Goal: Task Accomplishment & Management: Use online tool/utility

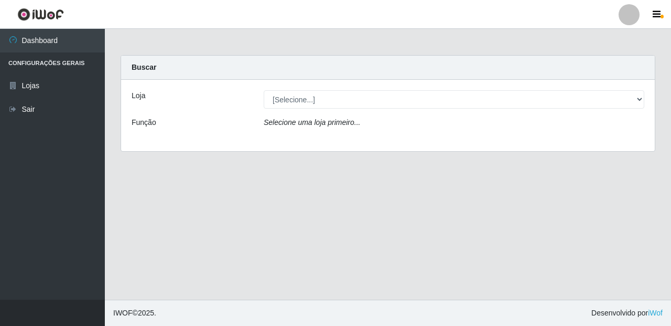
drag, startPoint x: 633, startPoint y: 89, endPoint x: 621, endPoint y: 108, distance: 22.6
click at [632, 89] on div "Loja [Selecione...] Casatudo BR Função Selecione uma loja primeiro..." at bounding box center [388, 115] width 534 height 71
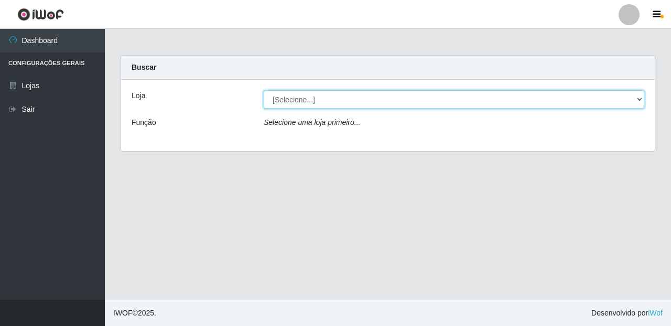
click at [621, 108] on select "[Selecione...] Casatudo BR" at bounding box center [454, 99] width 381 height 18
select select "197"
click at [264, 90] on select "[Selecione...] Casatudo BR" at bounding box center [454, 99] width 381 height 18
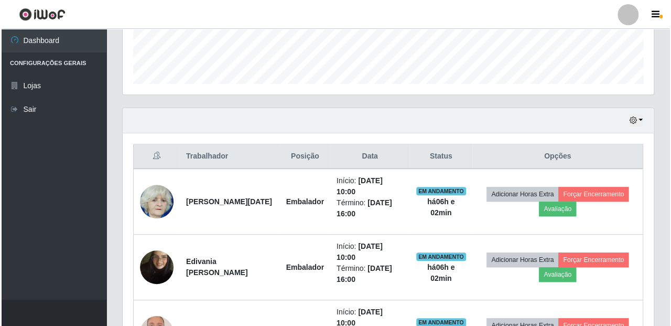
scroll to position [349, 0]
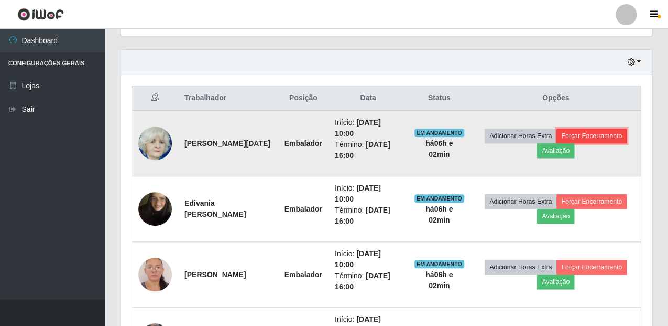
click at [600, 136] on button "Forçar Encerramento" at bounding box center [592, 135] width 70 height 15
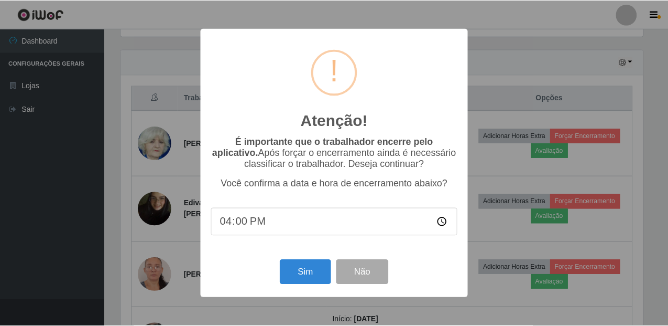
scroll to position [217, 525]
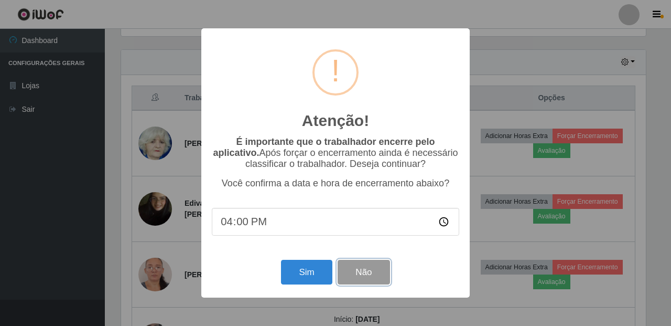
click at [363, 279] on button "Não" at bounding box center [364, 271] width 52 height 25
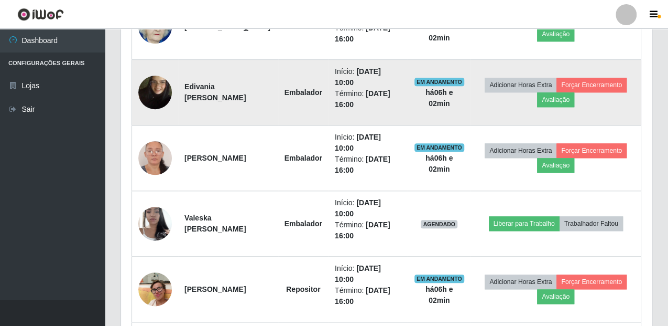
scroll to position [407, 0]
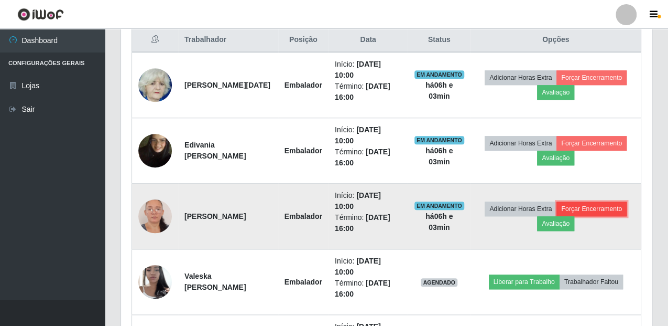
click at [625, 207] on button "Forçar Encerramento" at bounding box center [592, 208] width 70 height 15
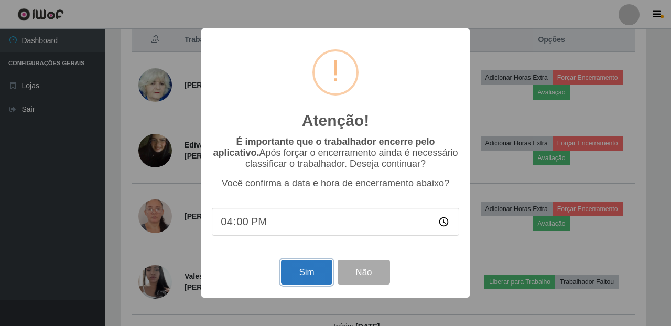
click at [311, 277] on button "Sim" at bounding box center [306, 271] width 51 height 25
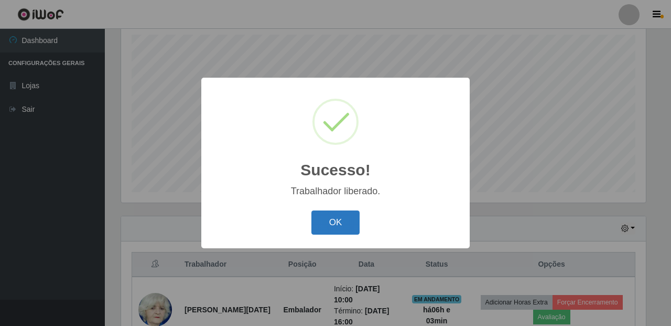
click at [344, 224] on button "OK" at bounding box center [335, 222] width 49 height 25
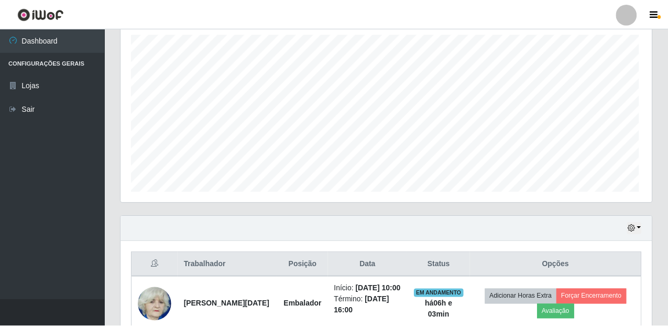
scroll to position [217, 530]
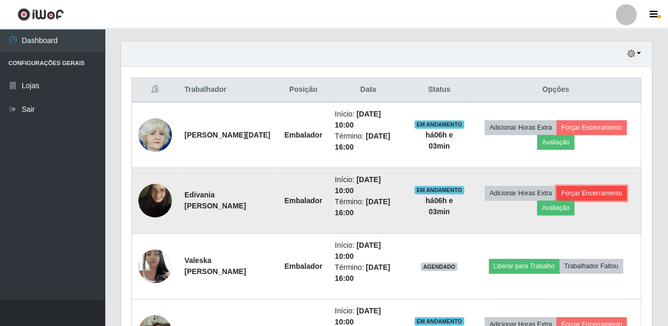
click at [608, 192] on button "Forçar Encerramento" at bounding box center [592, 193] width 70 height 15
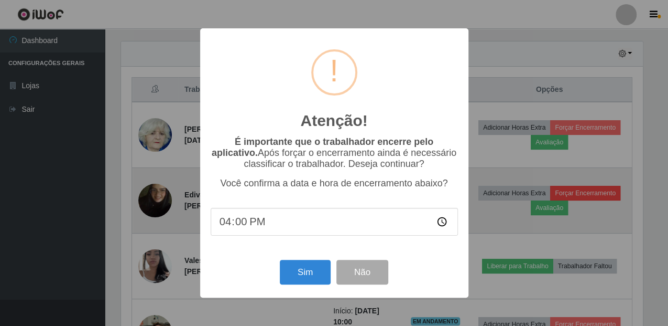
scroll to position [217, 525]
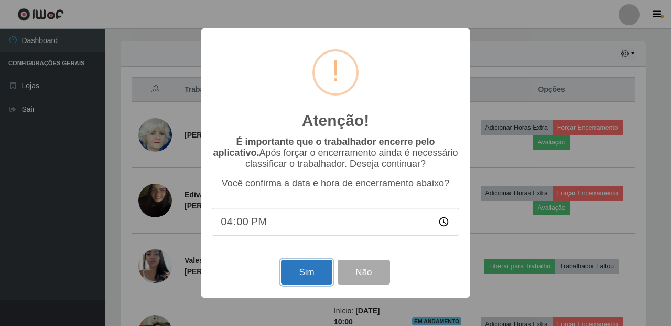
click at [299, 278] on button "Sim" at bounding box center [306, 271] width 51 height 25
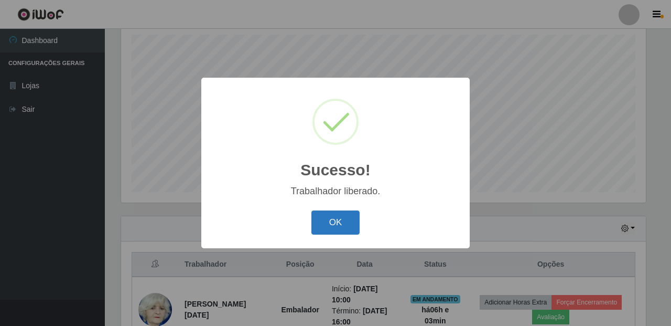
click at [341, 222] on button "OK" at bounding box center [335, 222] width 49 height 25
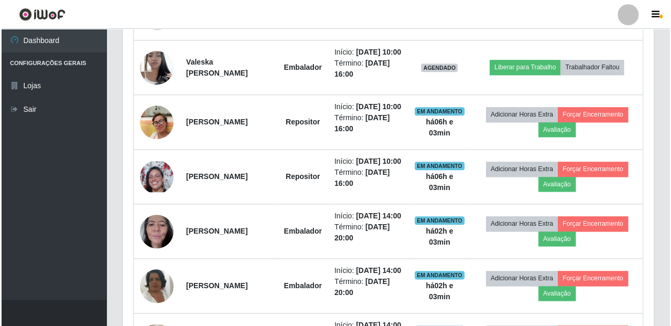
scroll to position [416, 0]
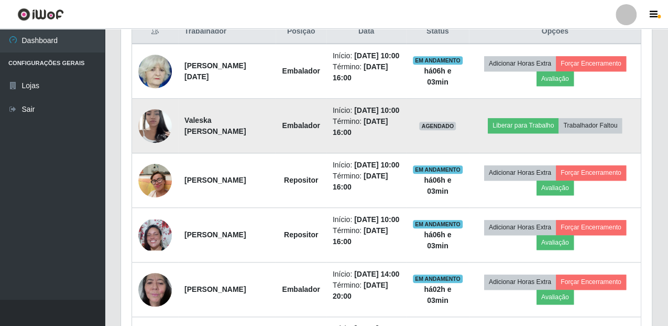
click at [151, 146] on img at bounding box center [155, 125] width 34 height 45
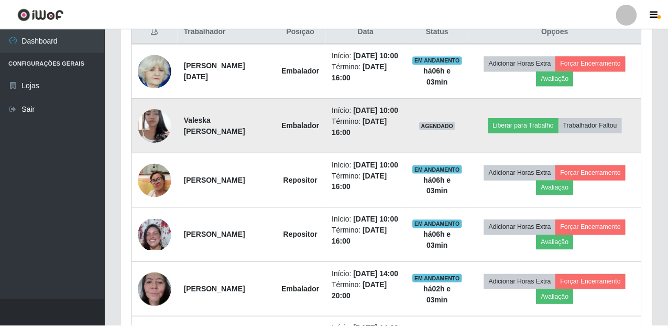
scroll to position [217, 525]
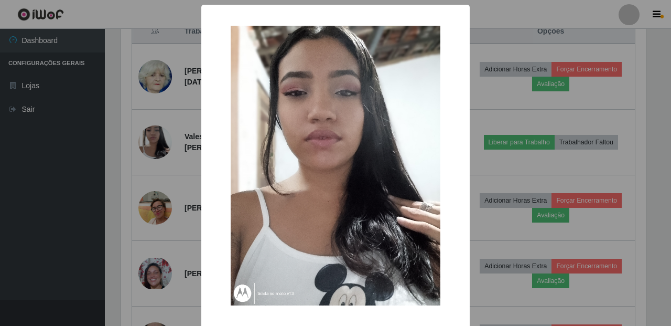
click at [495, 153] on div "× OK Cancel" at bounding box center [335, 163] width 671 height 326
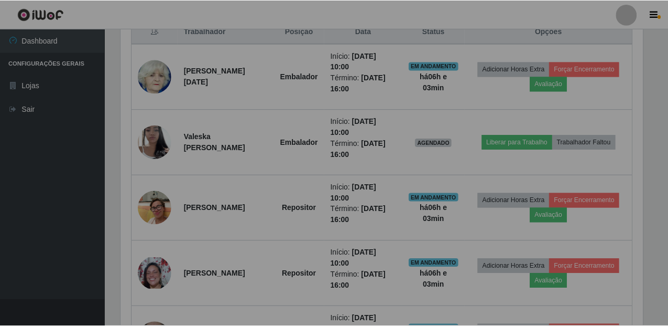
scroll to position [217, 530]
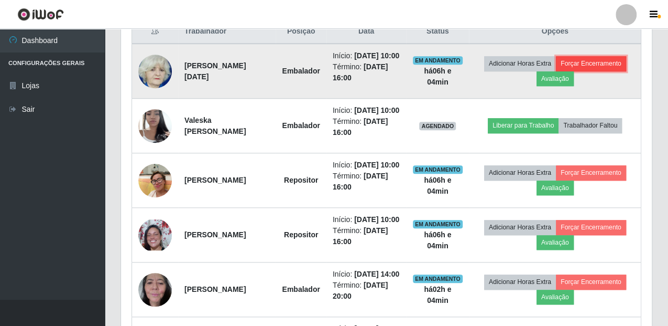
click at [584, 61] on button "Forçar Encerramento" at bounding box center [591, 63] width 70 height 15
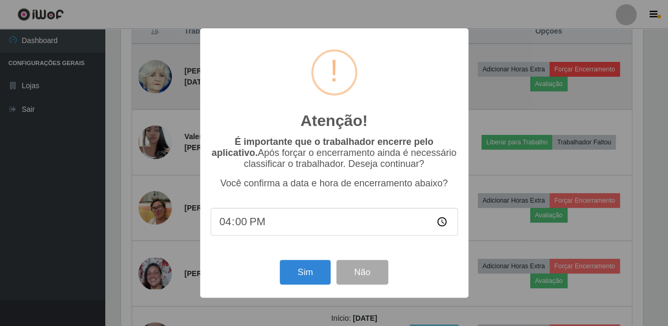
scroll to position [217, 525]
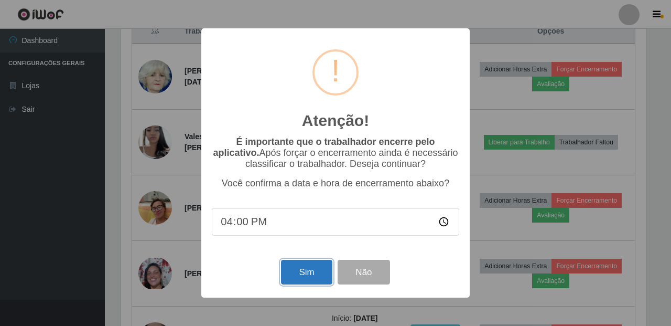
click at [298, 276] on button "Sim" at bounding box center [306, 271] width 51 height 25
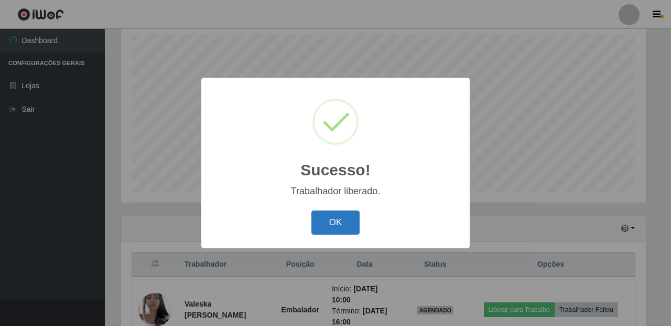
click at [329, 226] on button "OK" at bounding box center [335, 222] width 49 height 25
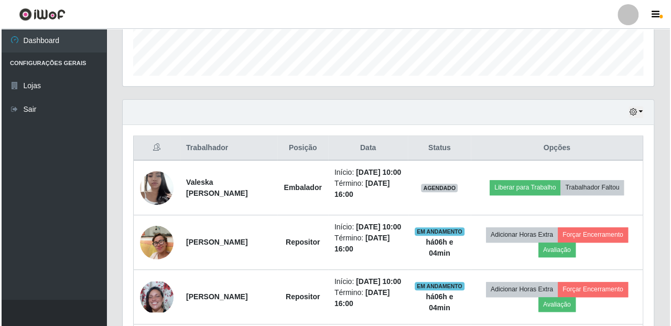
scroll to position [358, 0]
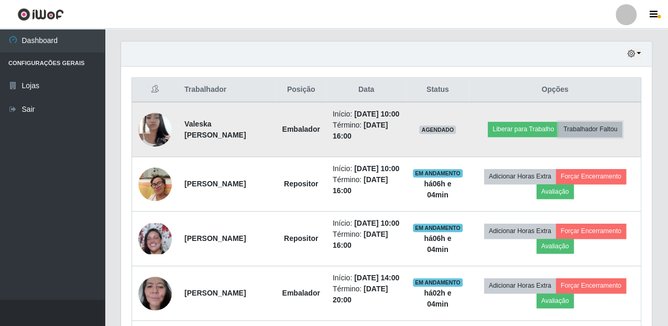
click at [583, 132] on button "Trabalhador Faltou" at bounding box center [590, 129] width 63 height 15
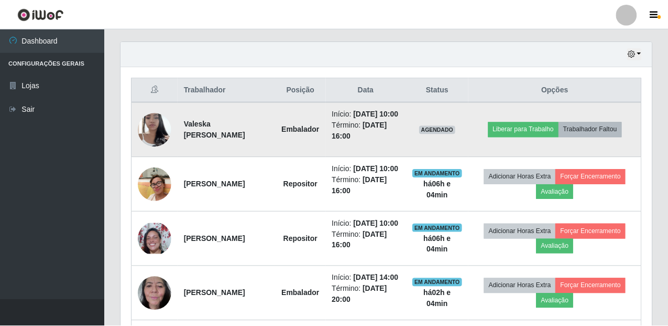
scroll to position [217, 525]
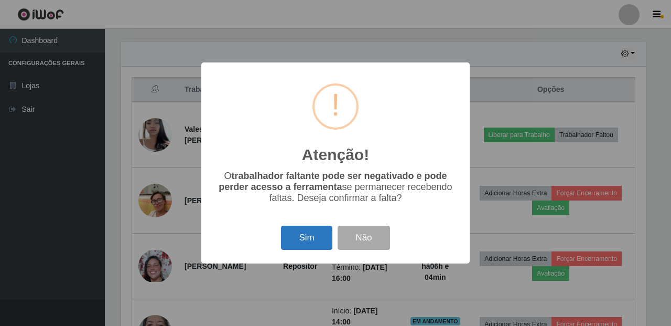
click at [318, 246] on button "Sim" at bounding box center [306, 237] width 51 height 25
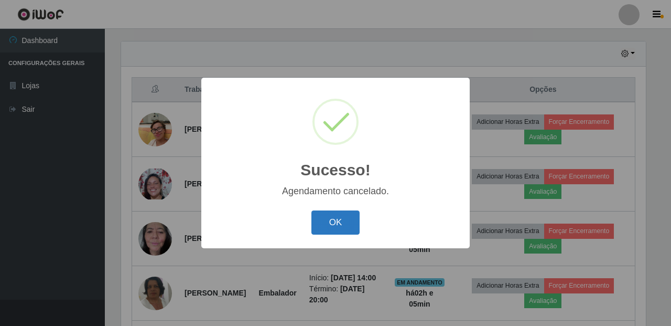
click at [338, 221] on button "OK" at bounding box center [335, 222] width 49 height 25
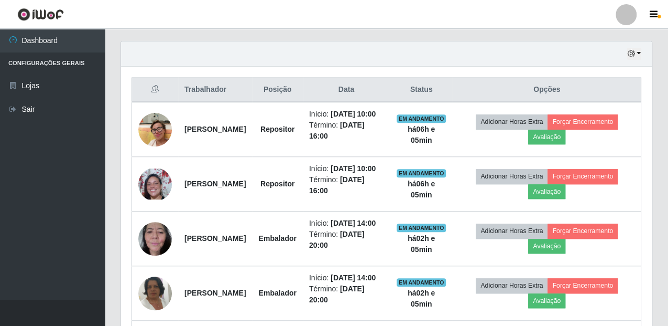
scroll to position [416, 0]
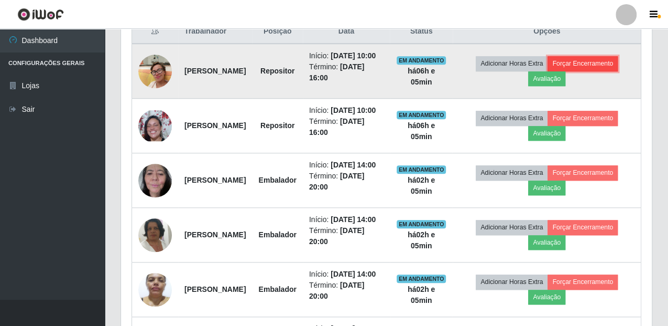
click at [596, 65] on button "Forçar Encerramento" at bounding box center [583, 63] width 70 height 15
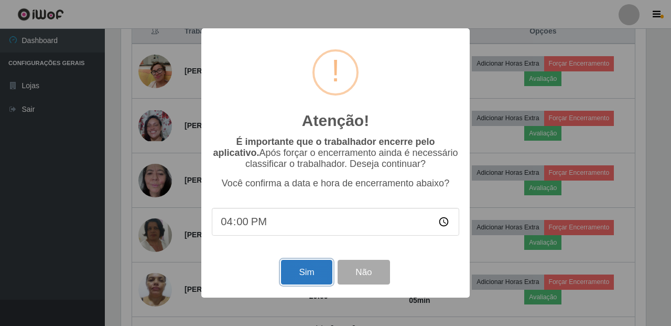
click at [299, 274] on button "Sim" at bounding box center [306, 271] width 51 height 25
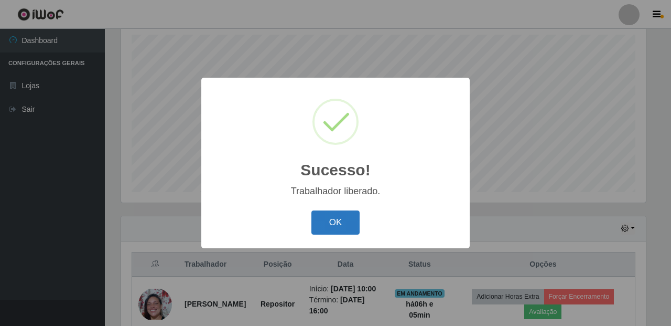
click at [342, 223] on button "OK" at bounding box center [335, 222] width 49 height 25
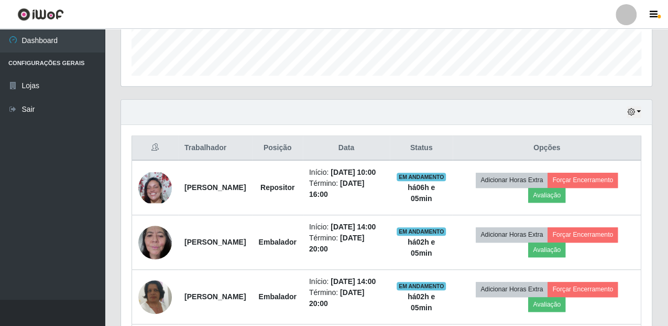
scroll to position [358, 0]
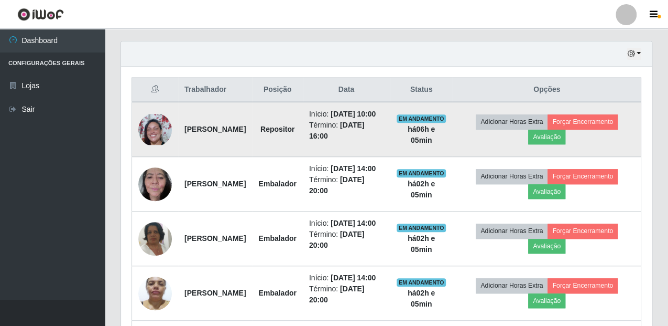
click at [156, 134] on img at bounding box center [155, 129] width 34 height 31
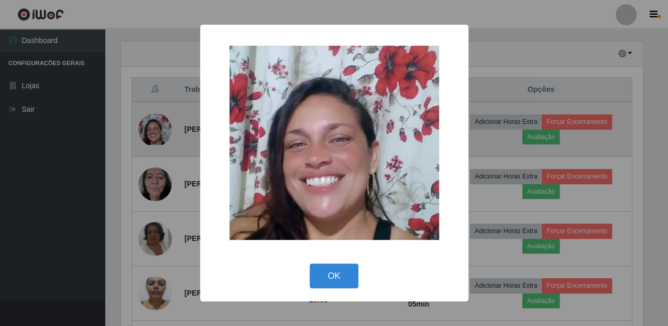
scroll to position [0, 0]
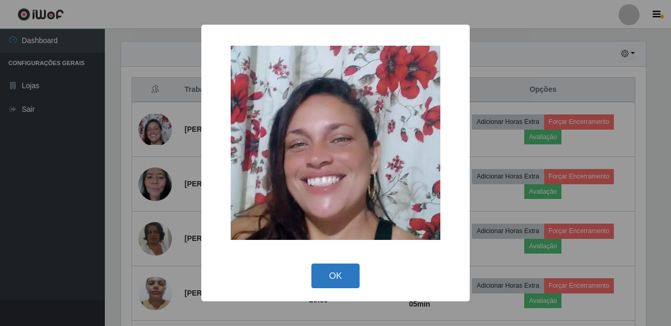
click at [340, 279] on button "OK" at bounding box center [335, 275] width 49 height 25
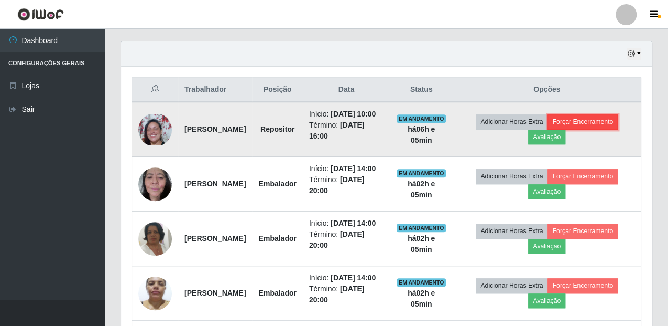
click at [582, 122] on button "Forçar Encerramento" at bounding box center [583, 121] width 70 height 15
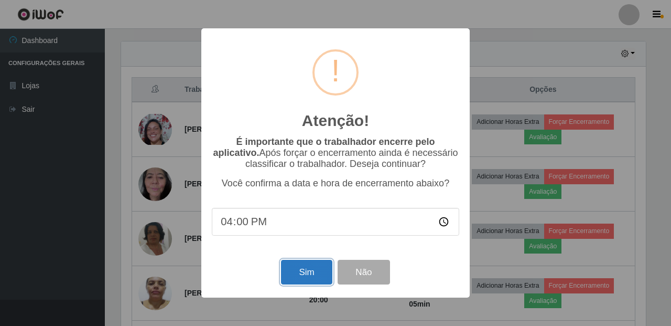
click at [306, 267] on button "Sim" at bounding box center [306, 271] width 51 height 25
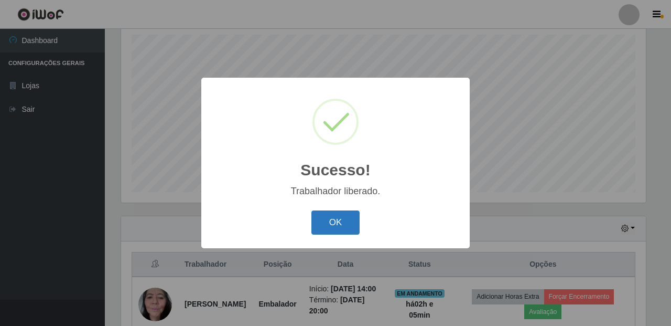
click at [350, 222] on button "OK" at bounding box center [335, 222] width 49 height 25
